Goal: Transaction & Acquisition: Purchase product/service

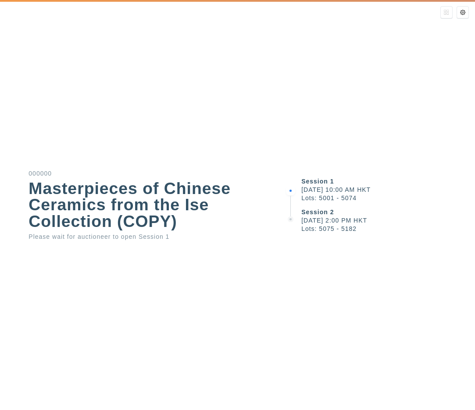
click at [336, 174] on div "Session 1 September 9, 2025 10:00 AM HKT Lots: 5001 - 5074" at bounding box center [389, 189] width 174 height 31
click at [428, 108] on div "Session 1 September 9, 2025 10:00 AM HKT Lots: 5001 - 5074 Session 2 September …" at bounding box center [380, 205] width 190 height 410
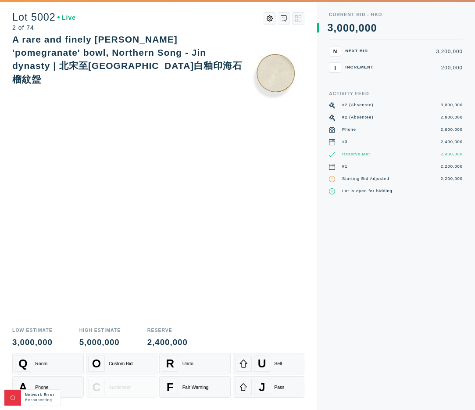
click at [252, 88] on img at bounding box center [276, 70] width 58 height 74
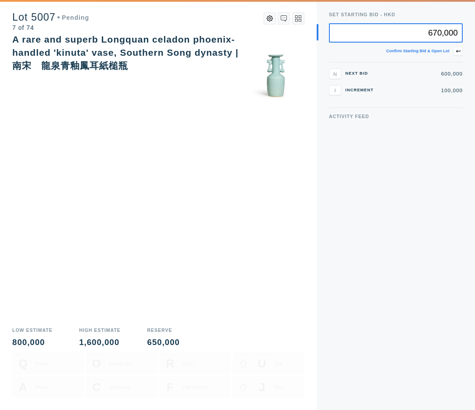
type input "670,000"
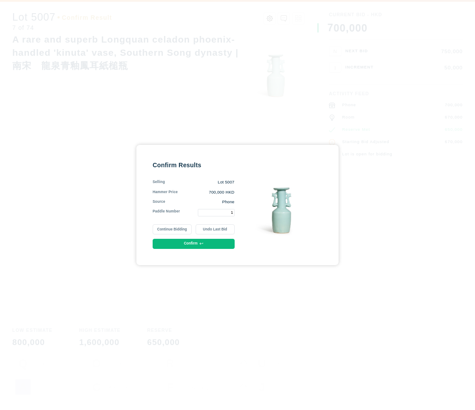
type input "1"
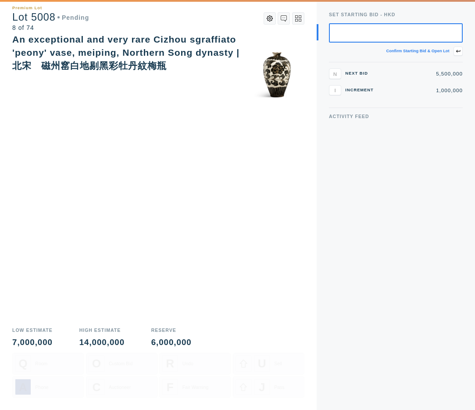
click at [266, 19] on button at bounding box center [270, 18] width 12 height 12
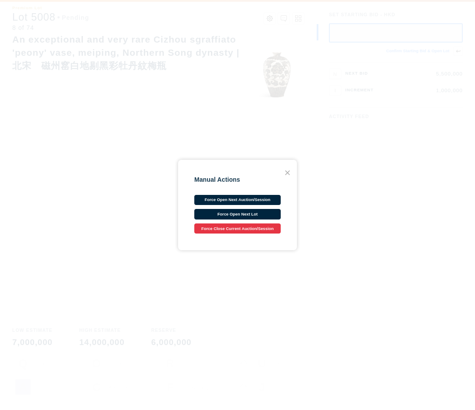
click at [248, 233] on button "Force Close Current Auction/Session" at bounding box center [237, 228] width 86 height 10
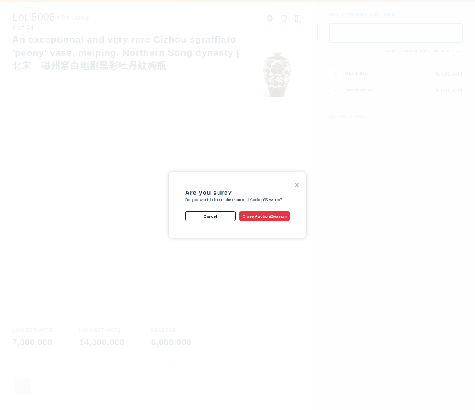
click at [276, 216] on button "Close Auction/Session" at bounding box center [265, 216] width 50 height 10
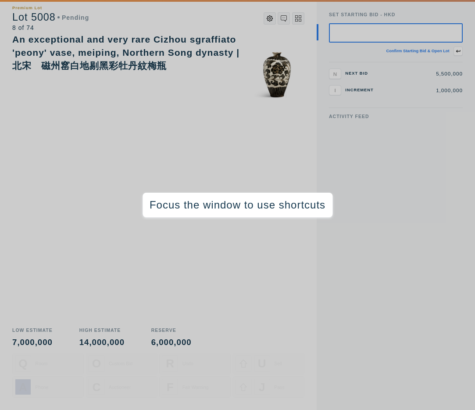
click at [271, 18] on icon at bounding box center [270, 18] width 6 height 6
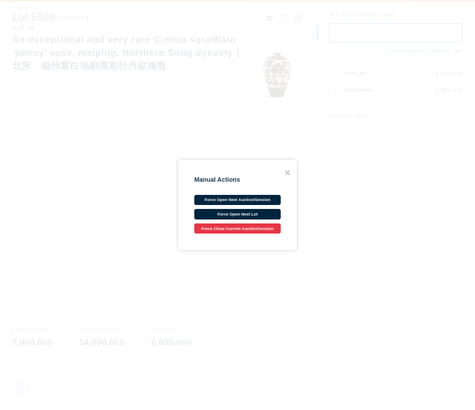
click at [251, 229] on button "Force Close Current Auction/Session" at bounding box center [237, 228] width 86 height 10
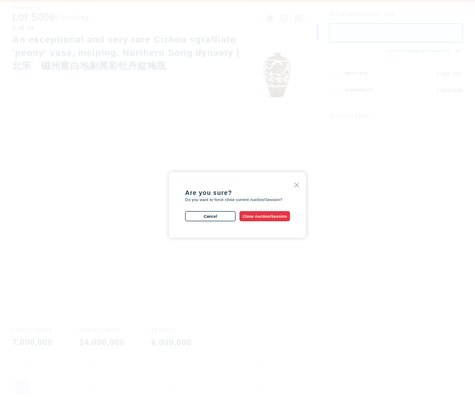
click at [265, 214] on button "Close Auction/Session" at bounding box center [265, 216] width 50 height 10
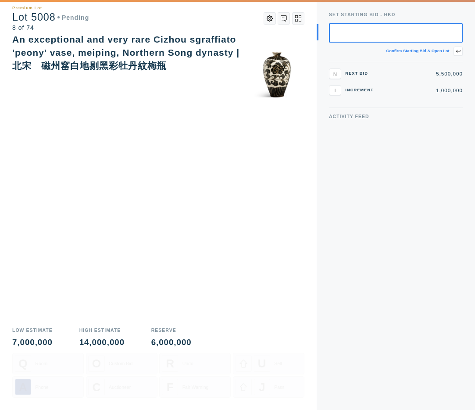
click at [393, 221] on div "Activity Feed" at bounding box center [396, 262] width 134 height 296
click at [438, 36] on input "text" at bounding box center [396, 33] width 134 height 20
type input "5"
type input "5,600,000"
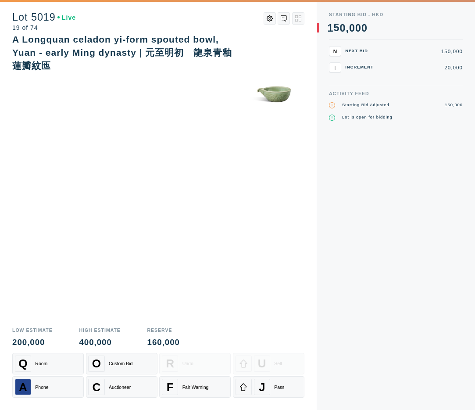
click at [165, 234] on div "A Longquan celadon yi-form spouted bowl, Yuan - early Ming dynasty | 元至明初　龍泉青釉蓮…" at bounding box center [158, 177] width 292 height 289
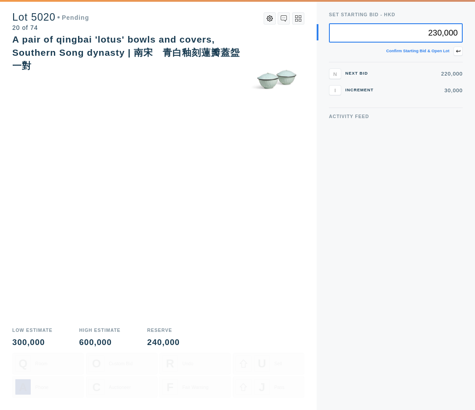
type input "230,000"
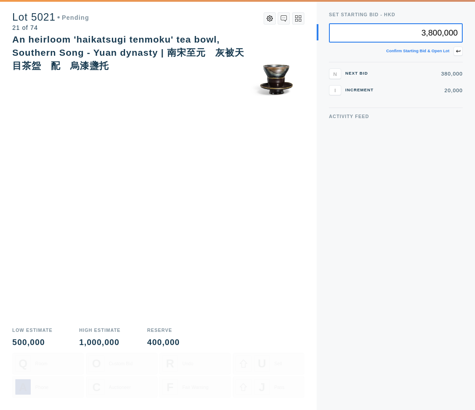
type input "3,800,000"
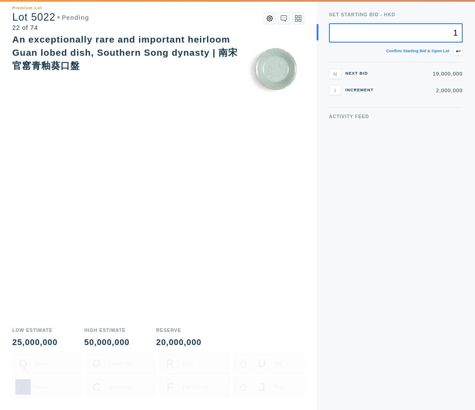
type input "1"
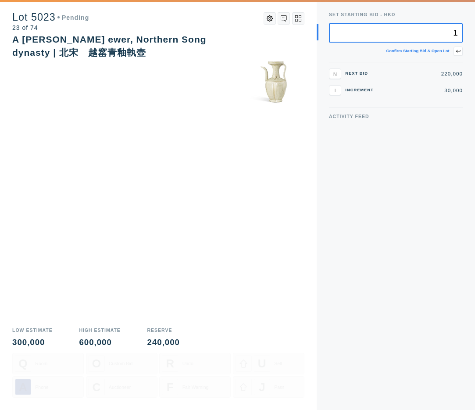
type input "1"
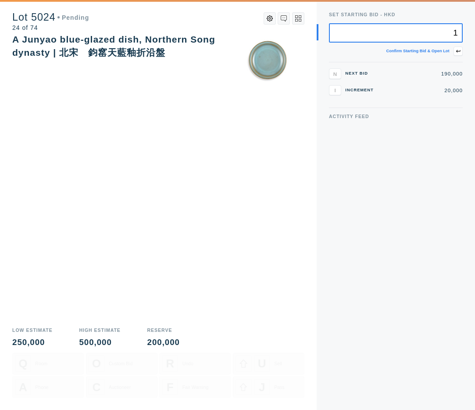
type input "1"
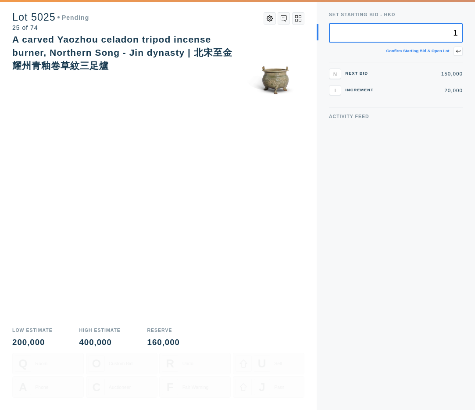
type input "1"
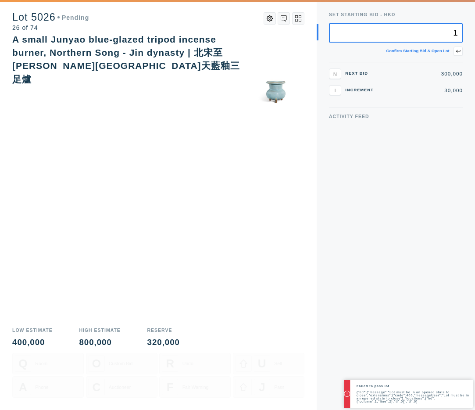
type input "1"
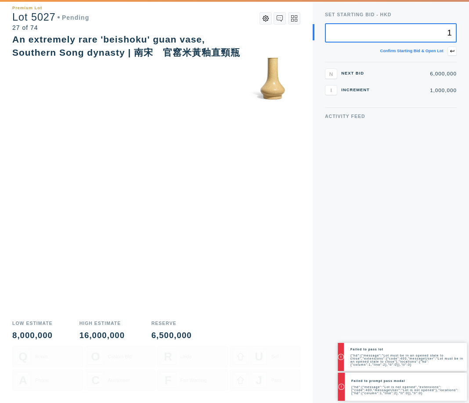
type input "1"
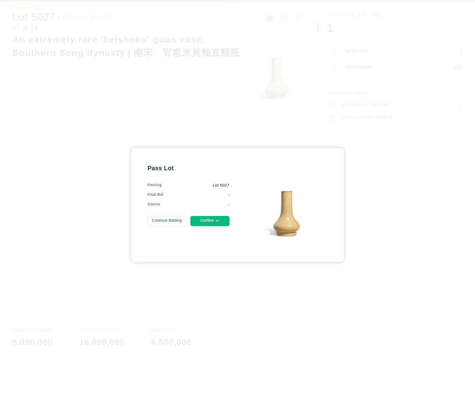
click at [172, 221] on button "Continue Bidding" at bounding box center [166, 221] width 39 height 10
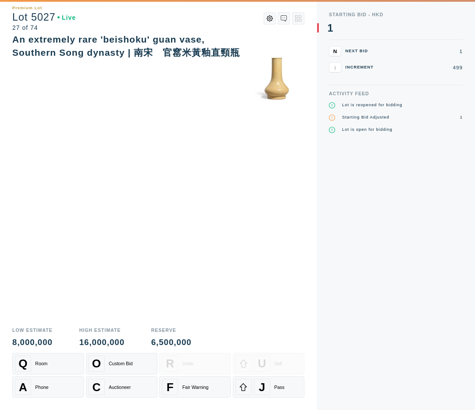
click at [272, 20] on icon at bounding box center [270, 18] width 6 height 6
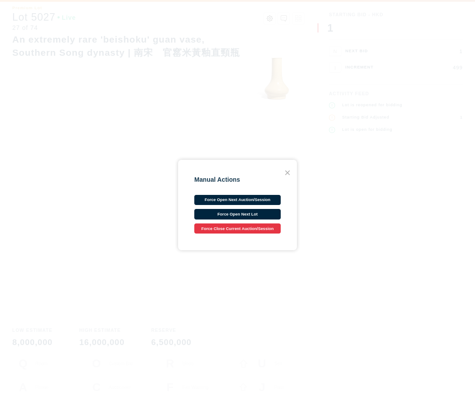
click at [253, 227] on button "Force Close Current Auction/Session" at bounding box center [237, 228] width 86 height 10
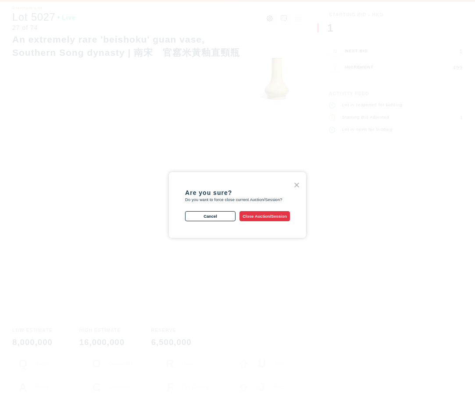
click at [262, 214] on button "Close Auction/Session" at bounding box center [265, 216] width 50 height 10
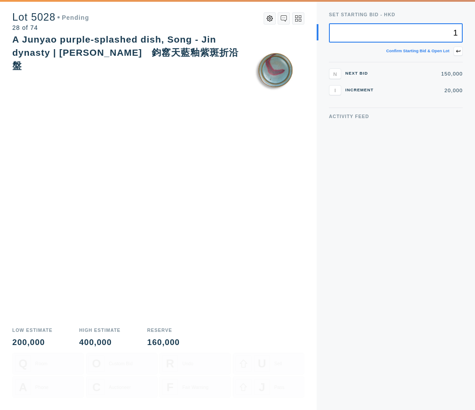
type input "1"
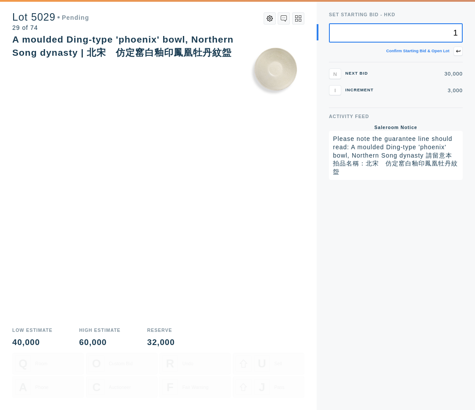
type input "1"
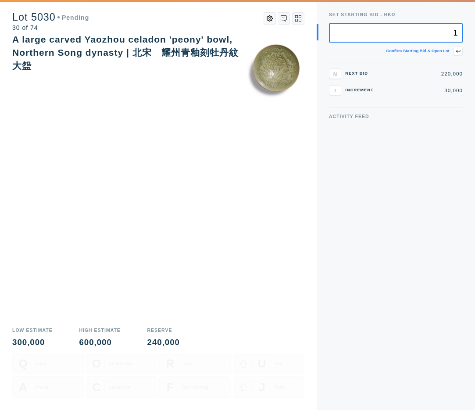
type input "1"
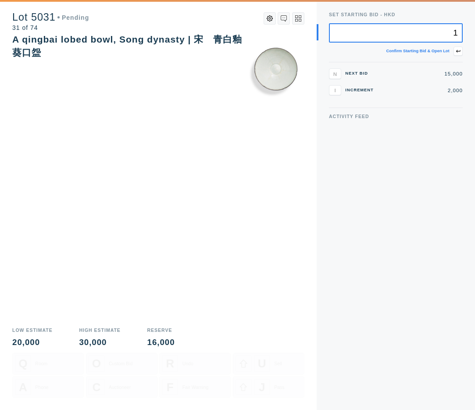
type input "1"
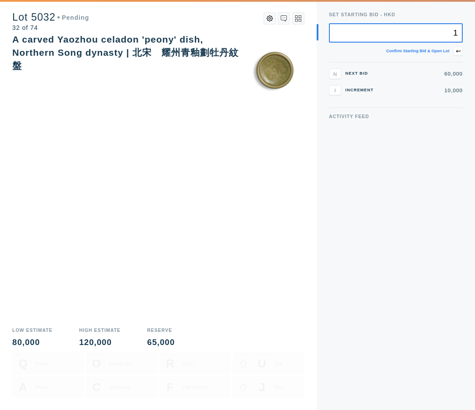
type input "1"
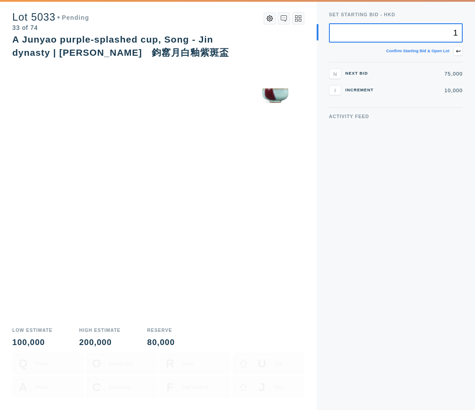
type input "1"
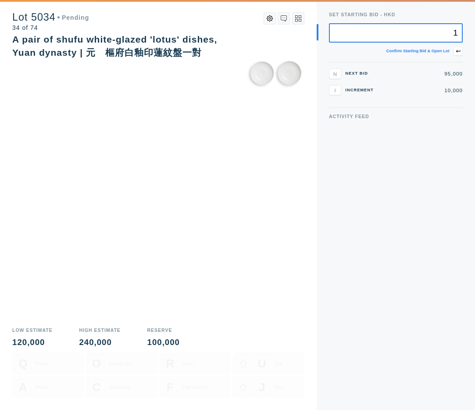
type input "1"
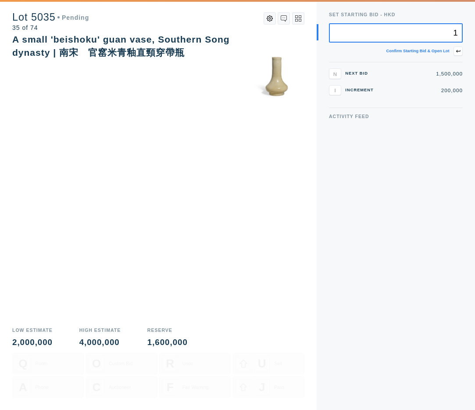
type input "1"
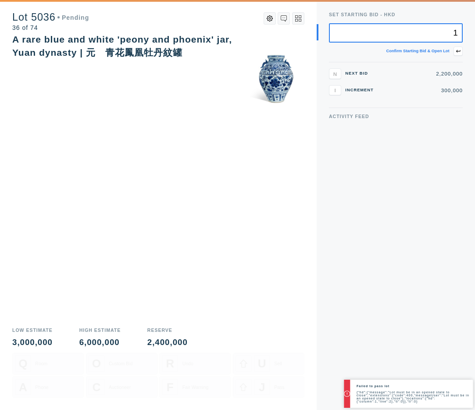
type input "1"
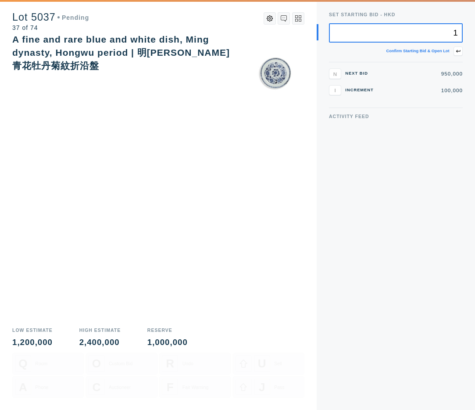
type input "1"
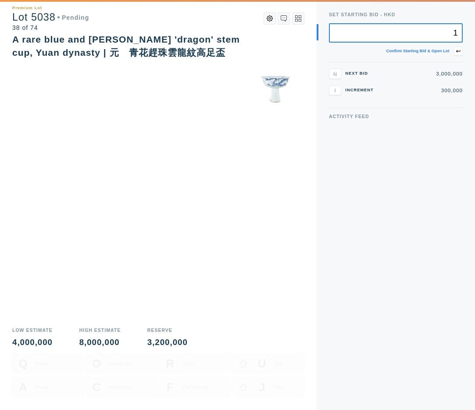
type input "1"
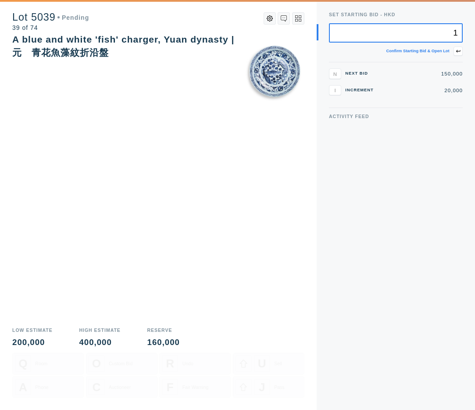
type input "1"
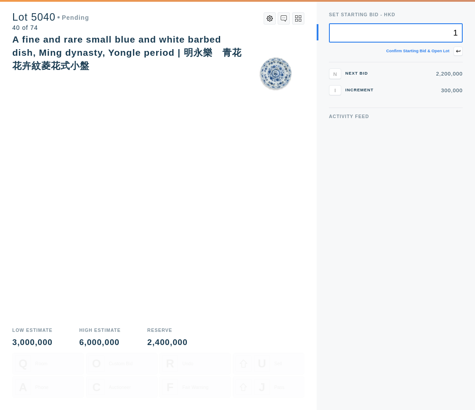
type input "1"
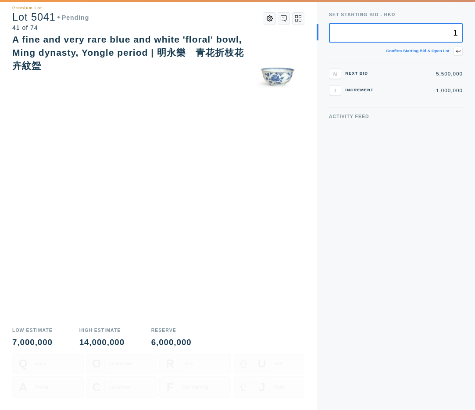
type input "1"
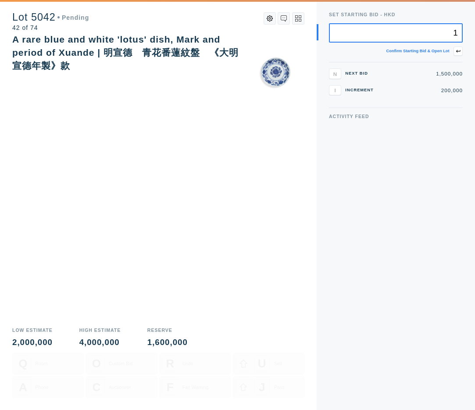
type input "1"
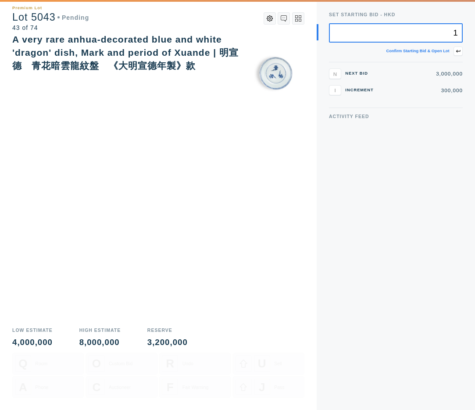
type input "1"
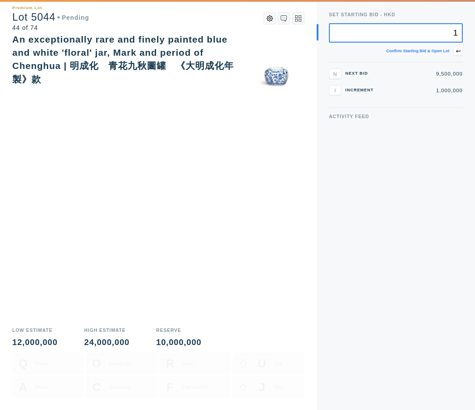
type input "1"
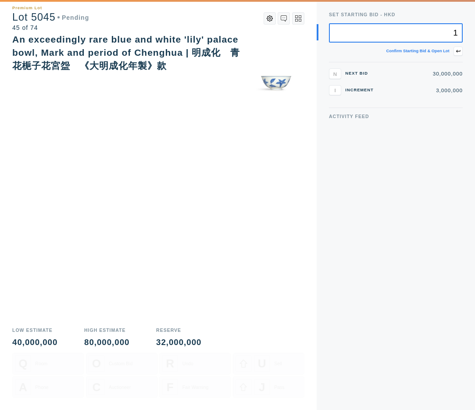
type input "1"
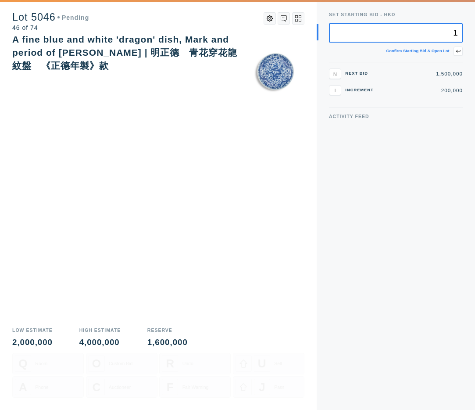
type input "1"
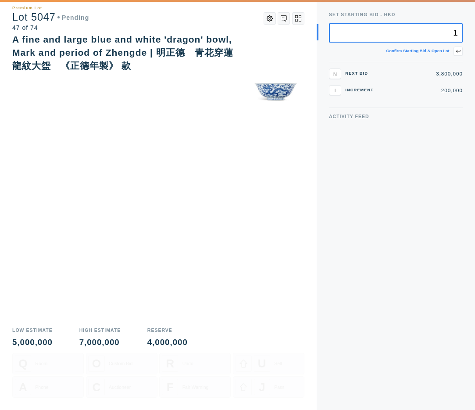
type input "1"
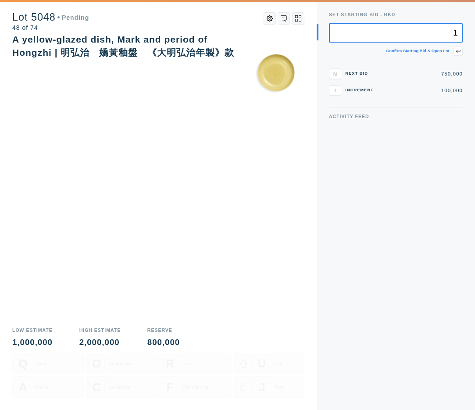
type input "1"
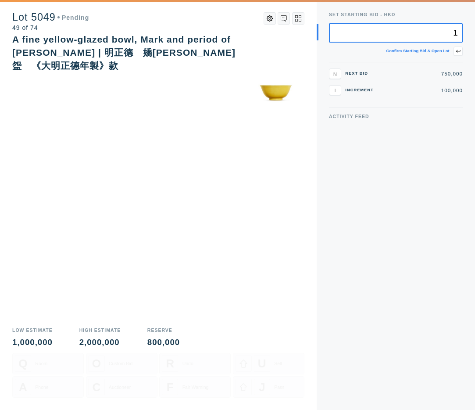
type input "1"
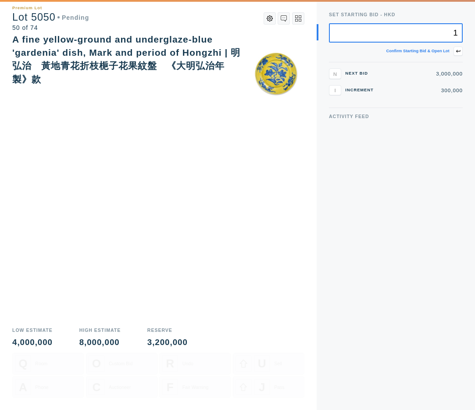
type input "1"
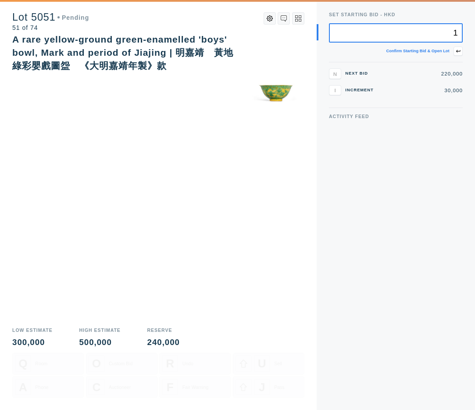
type input "1"
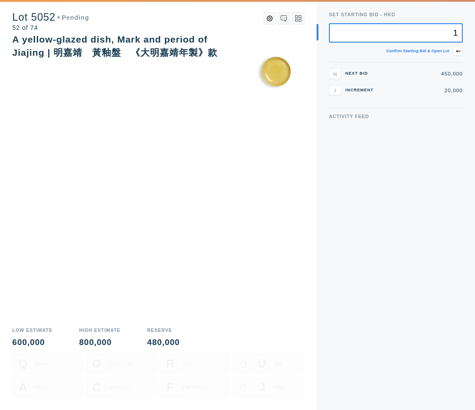
type input "1"
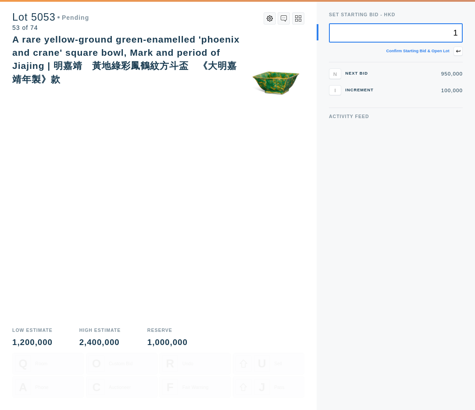
type input "1"
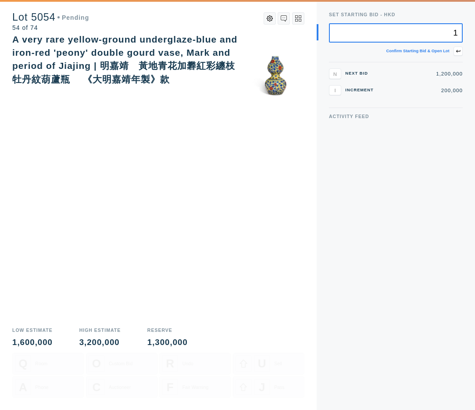
type input "1"
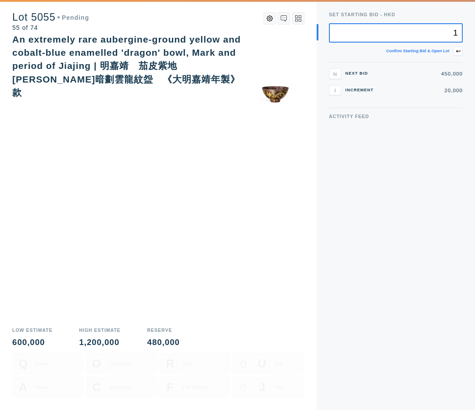
type input "1"
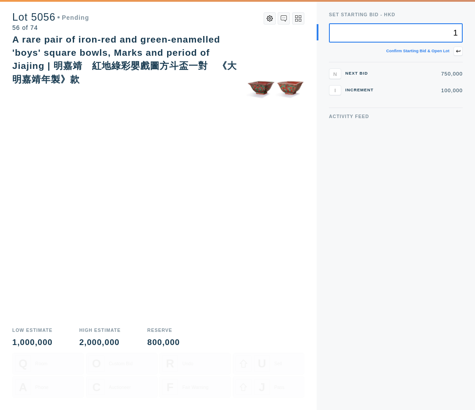
type input "1"
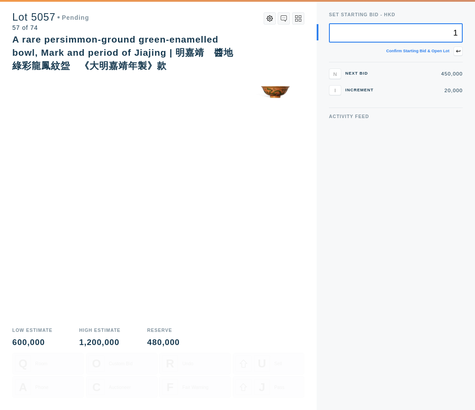
type input "1"
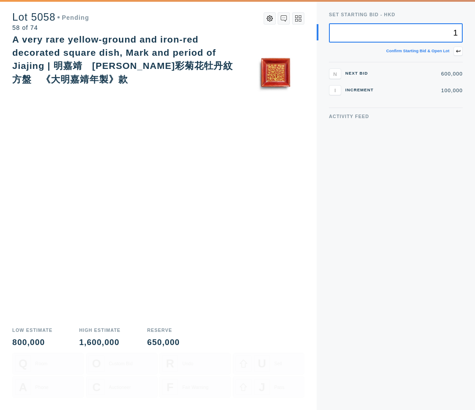
type input "1"
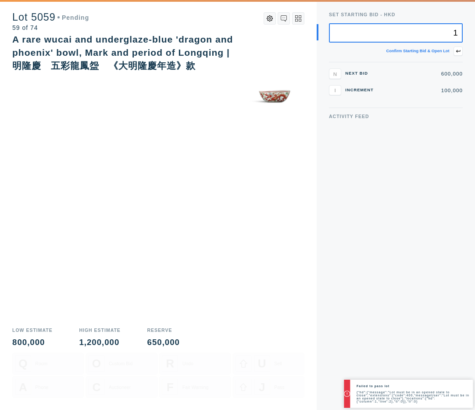
type input "1"
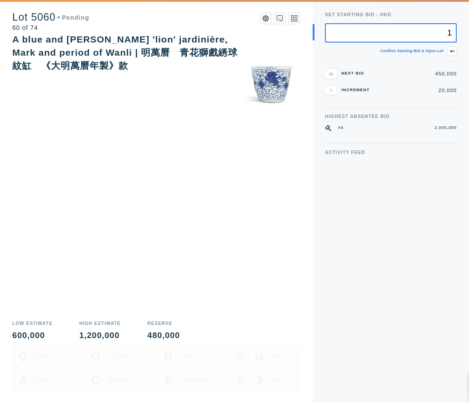
type input "1"
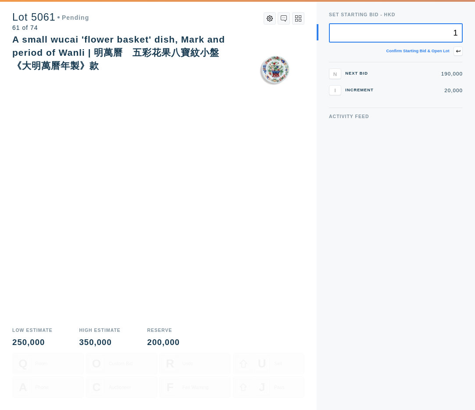
type input "1"
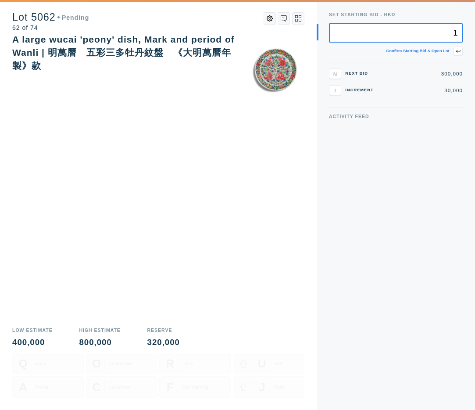
type input "1"
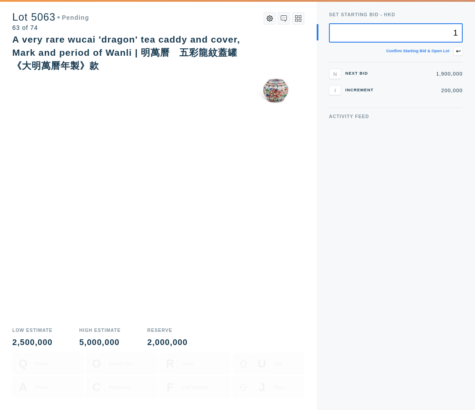
type input "1"
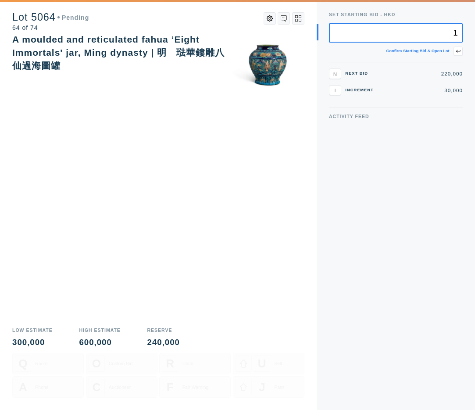
type input "1"
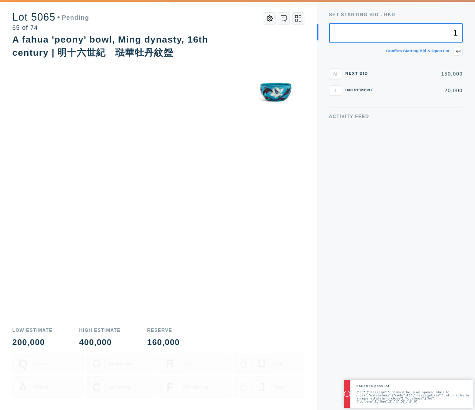
type input "1"
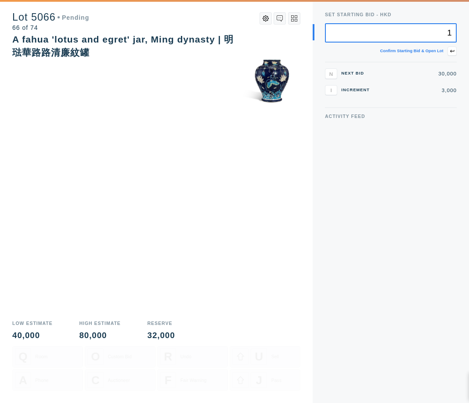
type input "1"
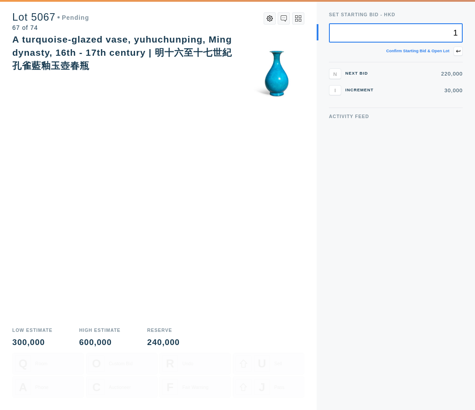
type input "1"
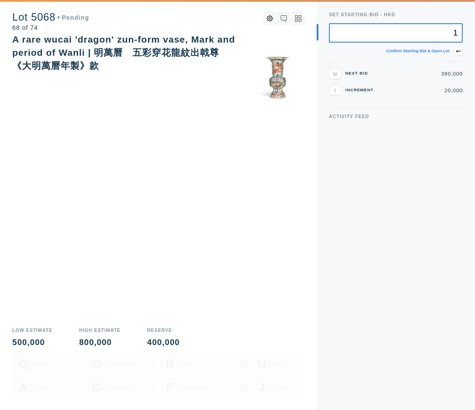
type input "1"
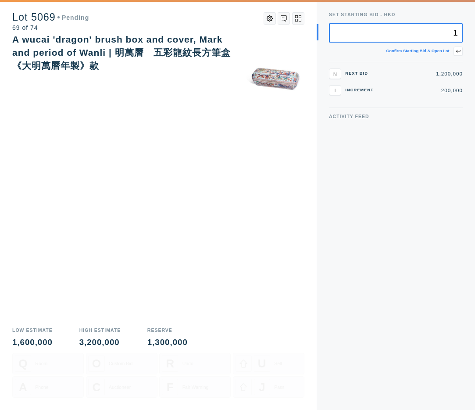
type input "1"
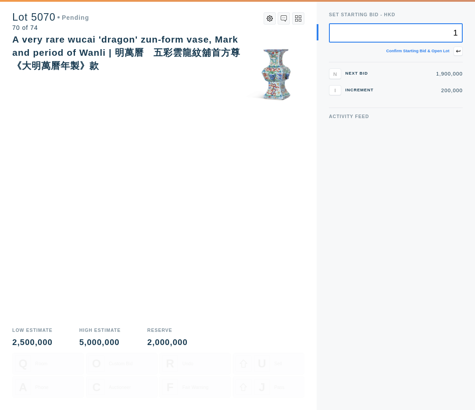
type input "1"
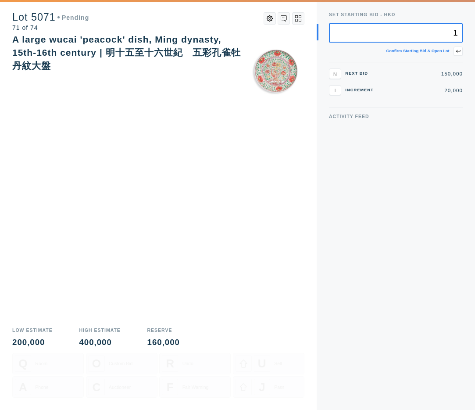
type input "1"
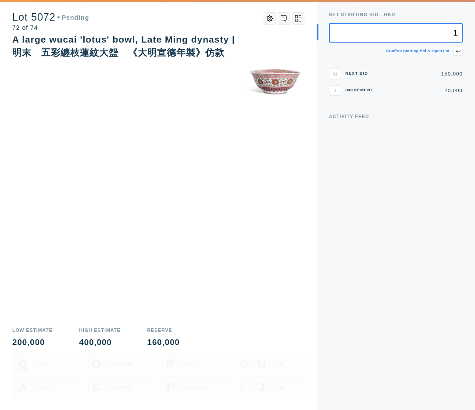
type input "1"
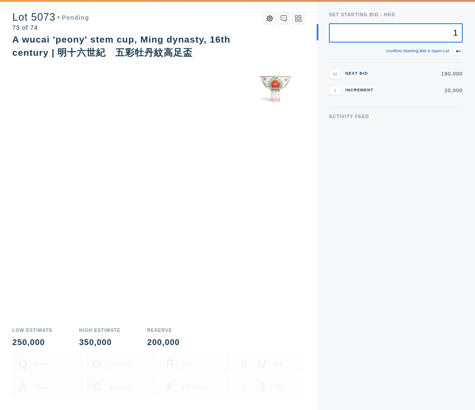
type input "1"
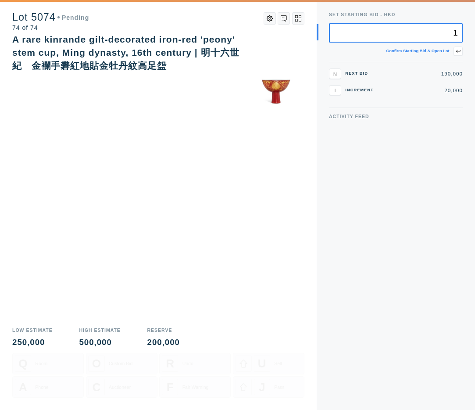
type input "1"
